Goal: Find specific page/section: Find specific page/section

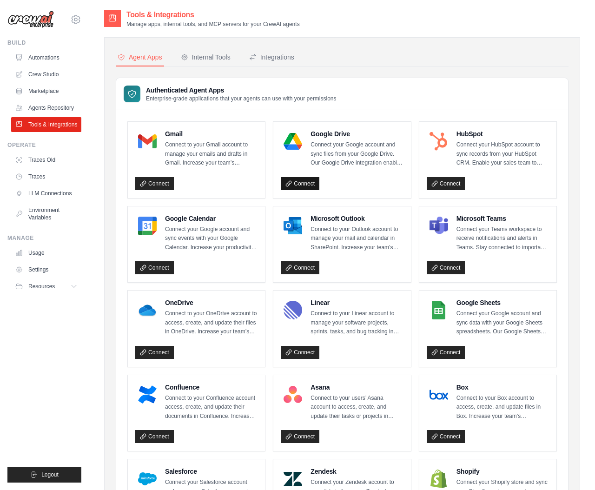
click at [305, 185] on link "Connect" at bounding box center [300, 183] width 39 height 13
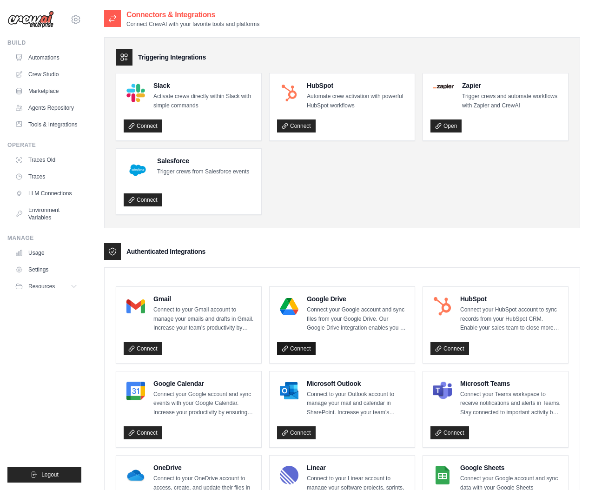
click at [305, 347] on link "Connect" at bounding box center [296, 348] width 39 height 13
